Goal: Task Accomplishment & Management: Manage account settings

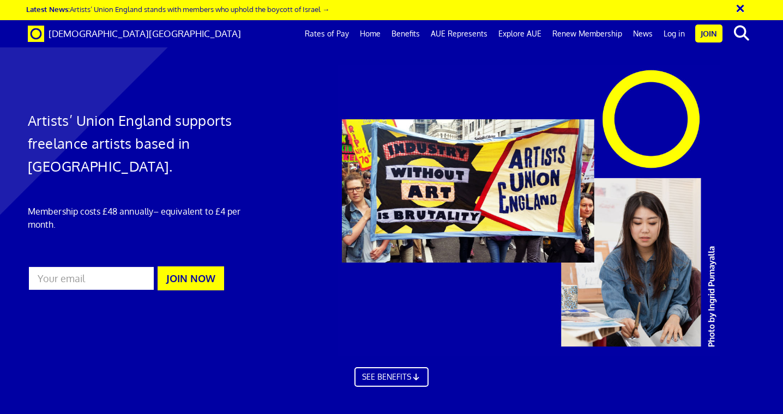
scroll to position [0, 6]
click at [400, 38] on link "Log in" at bounding box center [674, 33] width 32 height 27
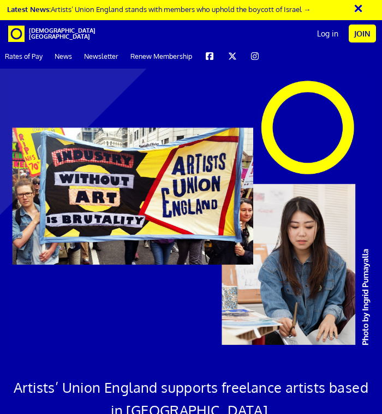
scroll to position [0, 10]
click at [367, 36] on link "Join" at bounding box center [361, 34] width 27 height 18
click at [325, 36] on link "Log in" at bounding box center [327, 33] width 32 height 27
click at [328, 38] on link "Log in" at bounding box center [327, 33] width 32 height 27
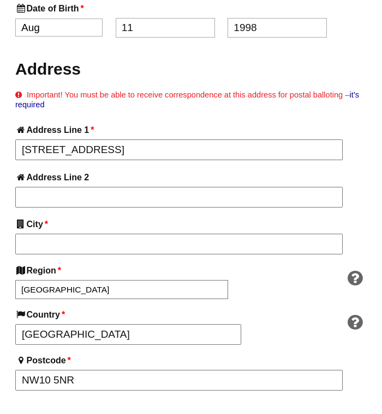
scroll to position [688, 1]
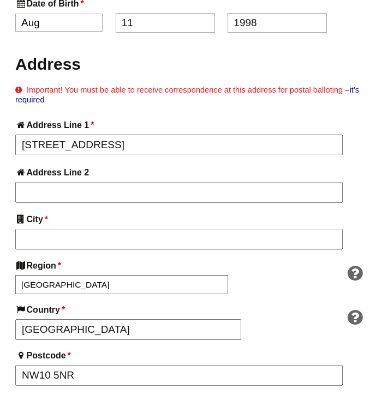
click at [155, 206] on div "About You Name * [PERSON_NAME] * [GEOGRAPHIC_DATA] Last Email * [PERSON_NAME][E…" at bounding box center [189, 357] width 349 height 1138
click at [155, 206] on div "About You Name * Ricardo First * Monteiro Last Email * ricardo.cartaxo.monteiro…" at bounding box center [189, 357] width 349 height 1138
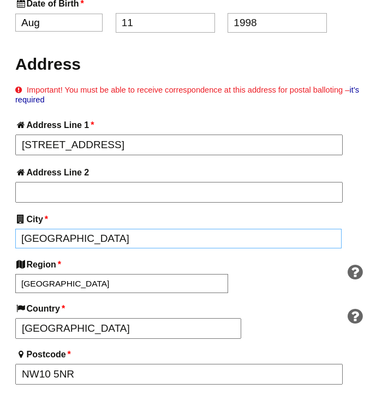
type input "[GEOGRAPHIC_DATA]"
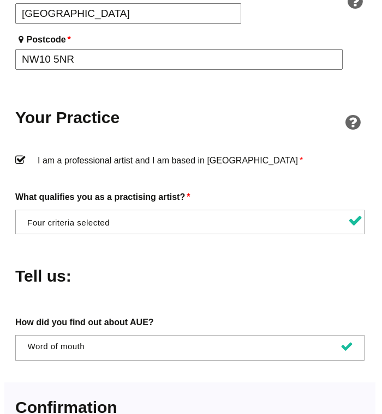
scroll to position [1076, 1]
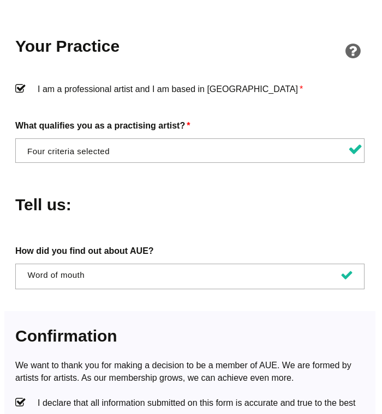
click at [249, 138] on span "× I am regularly making and exhibiting artwork × I am involved in self-organise…" at bounding box center [189, 150] width 349 height 25
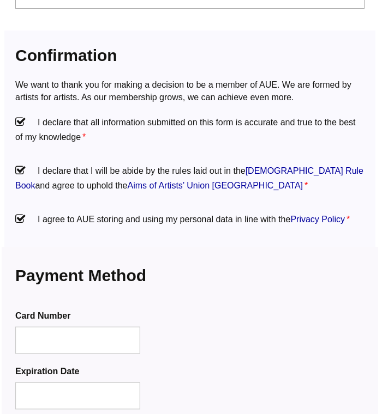
scroll to position [1373, 1]
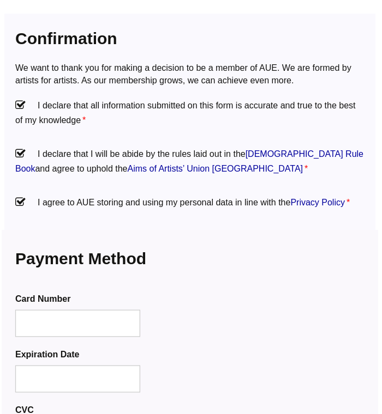
click at [79, 365] on div at bounding box center [77, 378] width 125 height 27
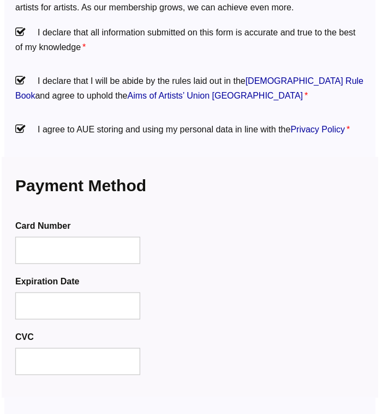
scroll to position [1483, 1]
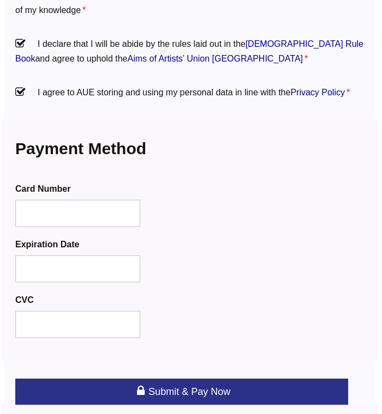
click at [108, 379] on link "Submit & Pay Now" at bounding box center [181, 392] width 333 height 26
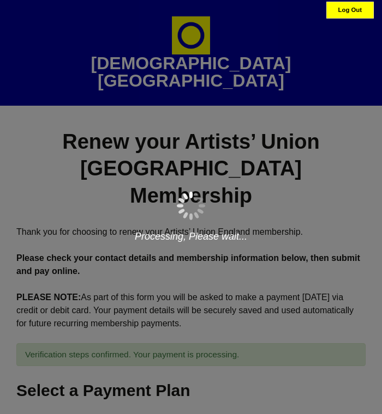
click at [164, 262] on span "Processing..." at bounding box center [191, 207] width 382 height 414
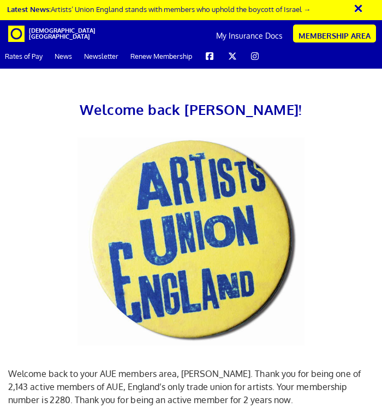
scroll to position [0, 7]
click at [318, 99] on h2 "Welcome back Ricardo!" at bounding box center [191, 109] width 382 height 23
click at [259, 179] on div at bounding box center [190, 241] width 365 height 208
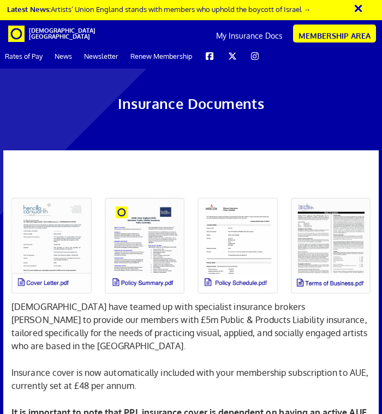
scroll to position [10, 0]
click at [160, 233] on link at bounding box center [144, 245] width 93 height 109
click at [231, 227] on link at bounding box center [237, 245] width 93 height 109
